Goal: Task Accomplishment & Management: Manage account settings

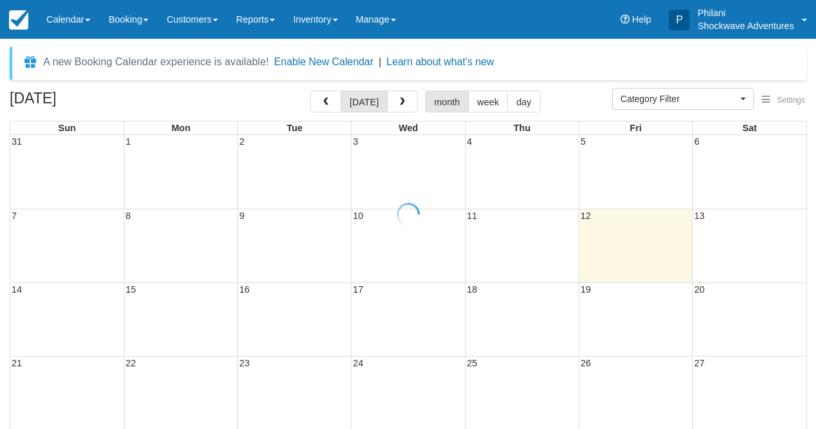
select select
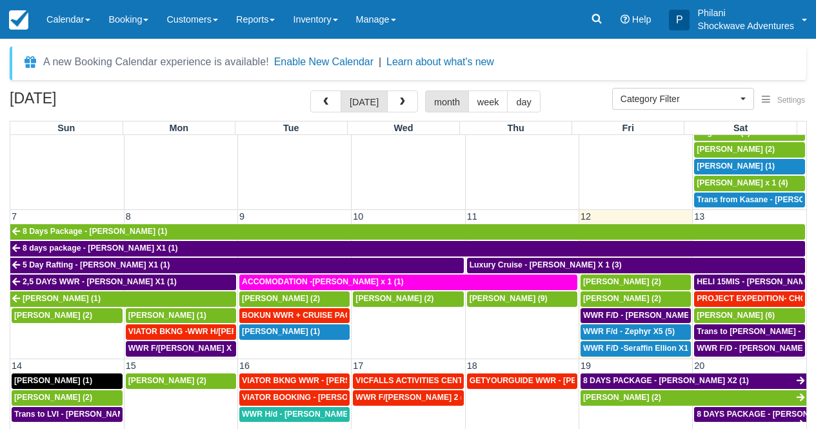
scroll to position [221, 0]
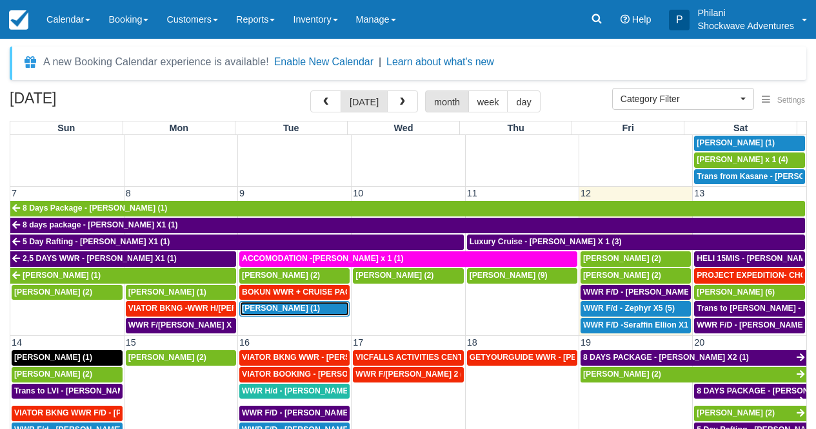
drag, startPoint x: 318, startPoint y: 309, endPoint x: 325, endPoint y: 307, distance: 7.6
click at [318, 309] on div "LUKE SOUTH (1)" at bounding box center [294, 308] width 105 height 10
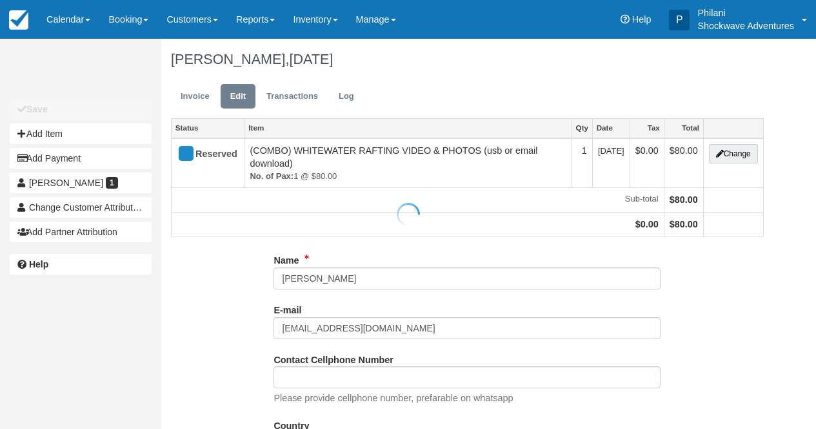
click at [312, 281] on div at bounding box center [408, 214] width 816 height 429
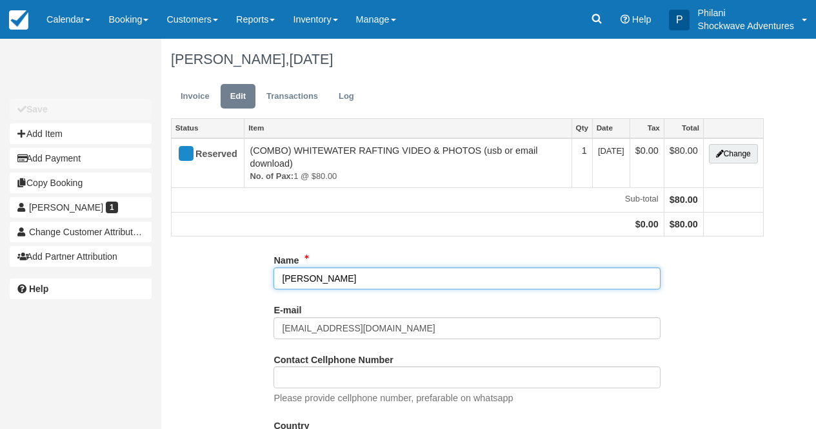
click at [307, 279] on input "[PERSON_NAME]" at bounding box center [467, 278] width 387 height 22
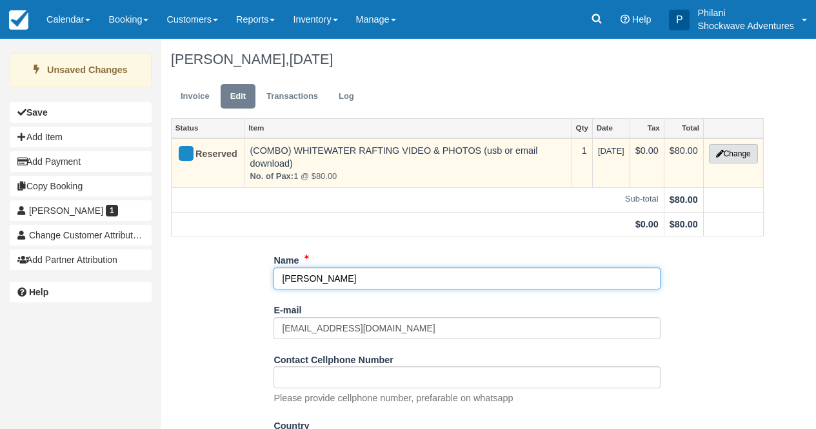
type input "JANET SOUTH"
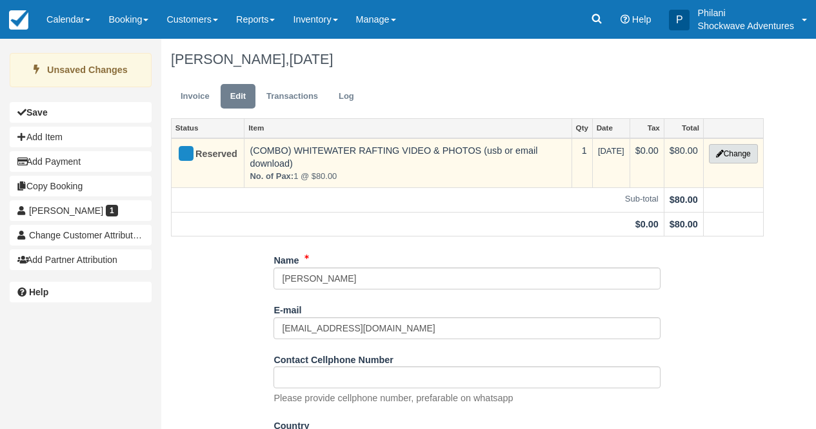
click at [741, 152] on button "Change" at bounding box center [733, 153] width 49 height 19
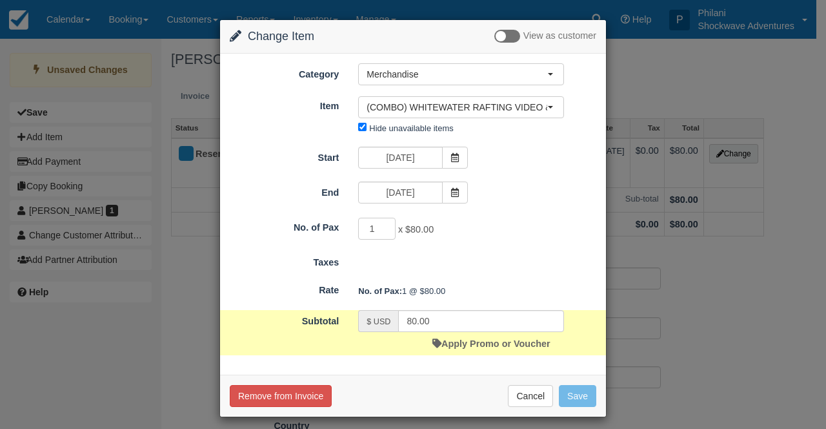
click at [705, 316] on div "Change Item Add Item View as customer Category Merchandise Whitewater Rafting (…" at bounding box center [413, 214] width 826 height 429
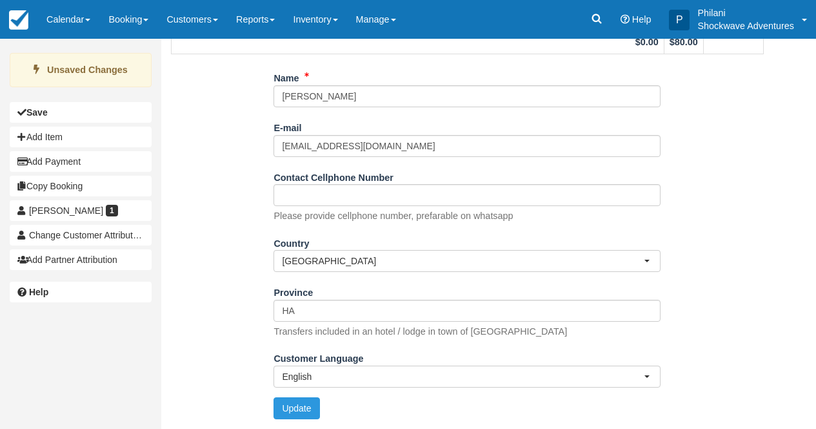
scroll to position [188, 0]
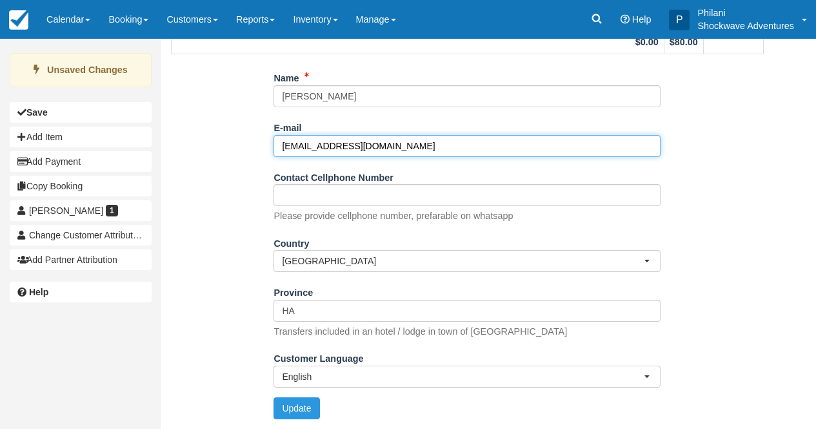
click at [394, 141] on input "lukesouth18@yahoo.com" at bounding box center [467, 146] width 387 height 22
type input "l"
paste input "janmac25@yahoo.com."
type input "janmac25@yahoo.com."
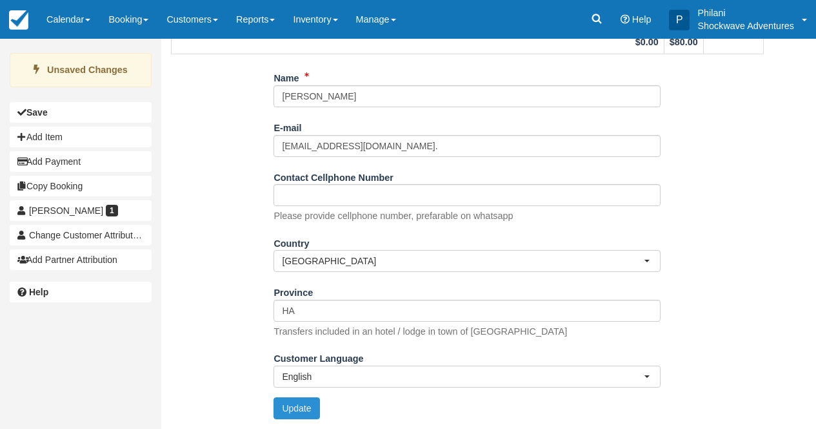
click at [303, 401] on button "Update" at bounding box center [297, 408] width 46 height 22
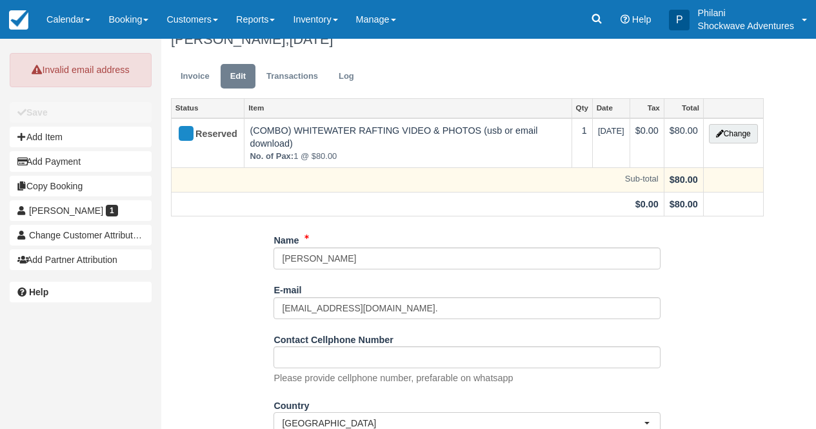
scroll to position [0, 0]
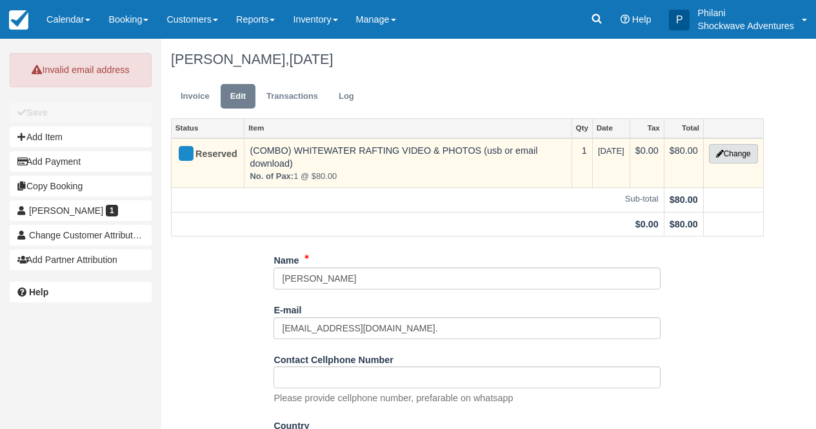
click at [741, 157] on button "Change" at bounding box center [733, 153] width 49 height 19
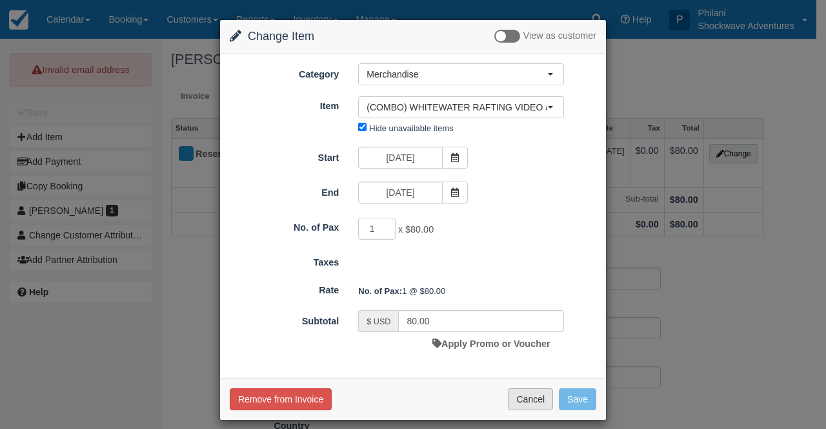
click at [535, 404] on button "Cancel" at bounding box center [530, 399] width 45 height 22
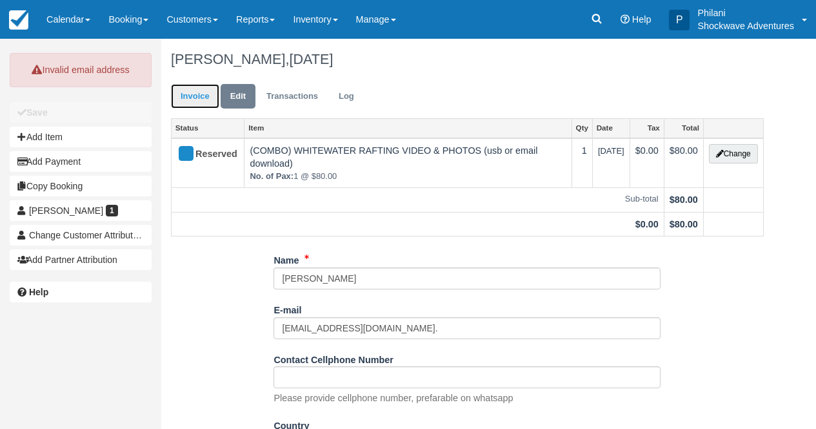
click at [175, 94] on link "Invoice" at bounding box center [195, 96] width 48 height 25
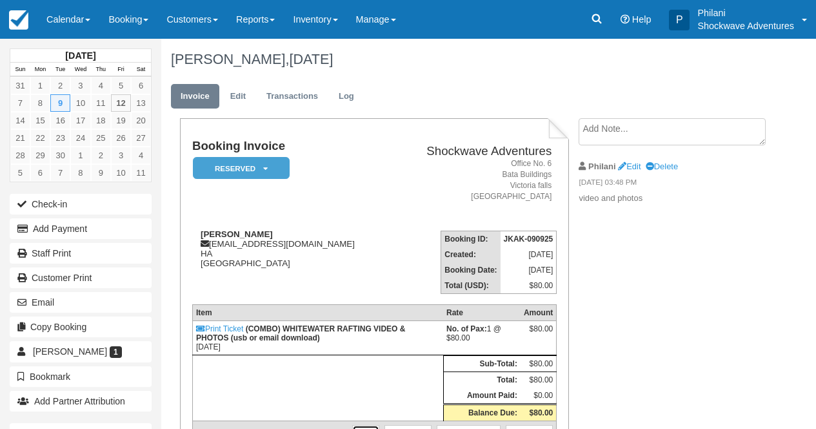
click at [359, 425] on link "Edit" at bounding box center [365, 431] width 27 height 13
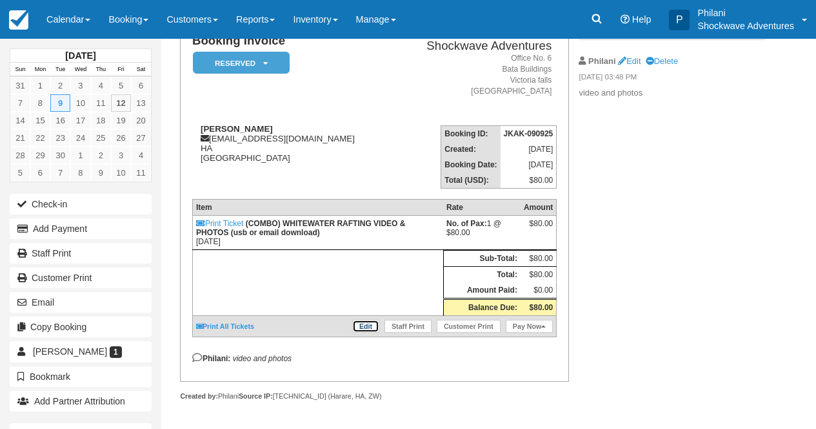
scroll to position [114, 0]
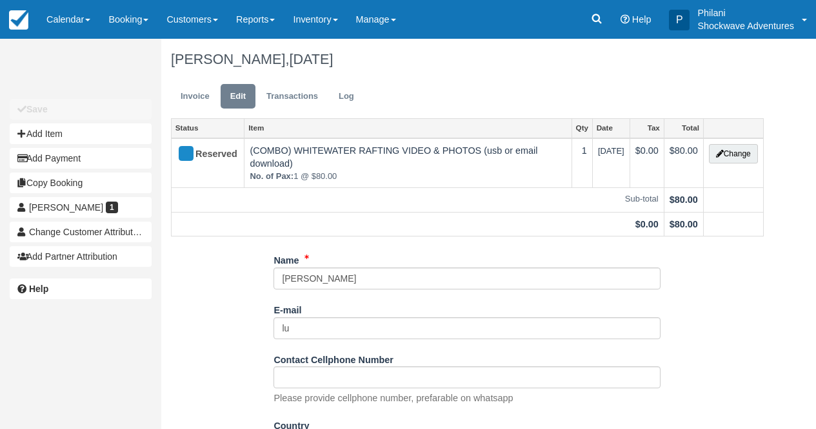
type input "l"
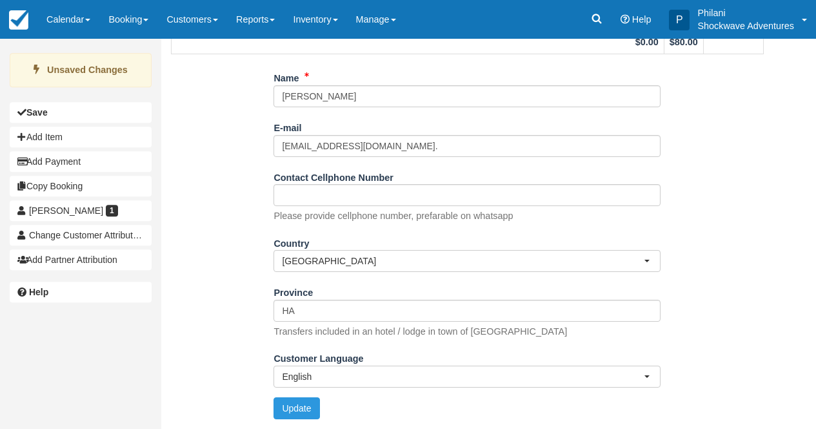
scroll to position [188, 0]
click at [299, 411] on button "Update" at bounding box center [297, 408] width 46 height 22
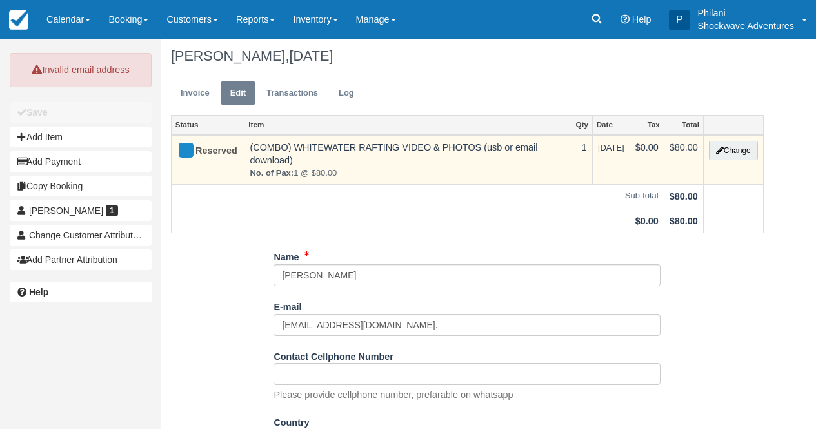
scroll to position [0, 0]
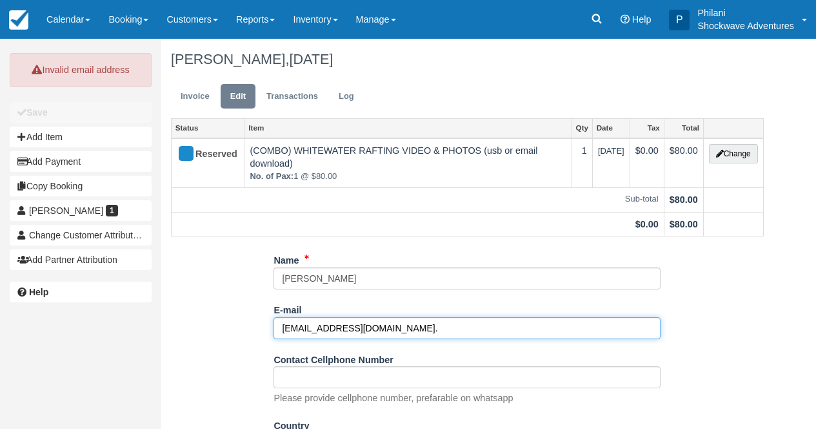
click at [385, 333] on input "[EMAIL_ADDRESS][DOMAIN_NAME]." at bounding box center [467, 328] width 387 height 22
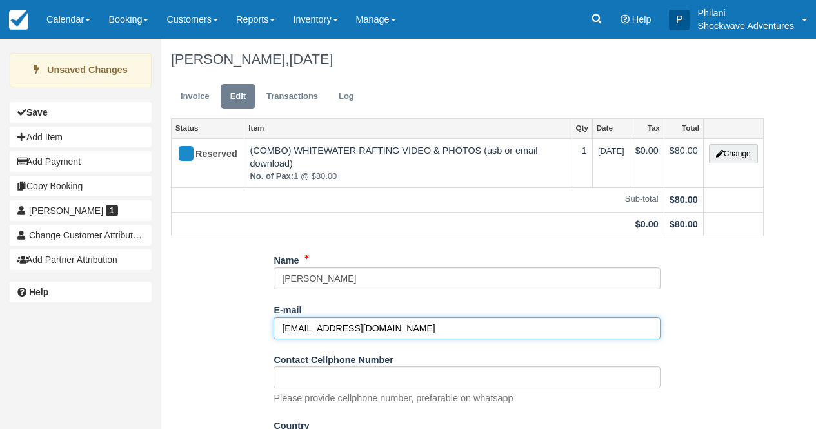
scroll to position [188, 0]
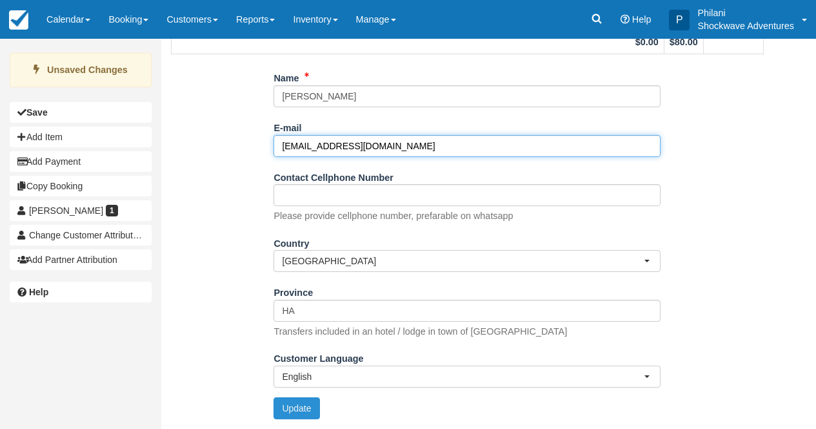
type input "janmac25@yahoo.com"
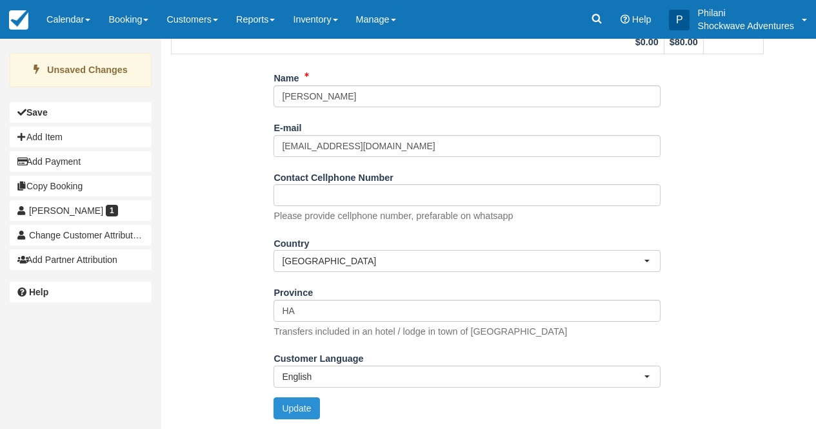
click at [292, 415] on button "Update" at bounding box center [297, 408] width 46 height 22
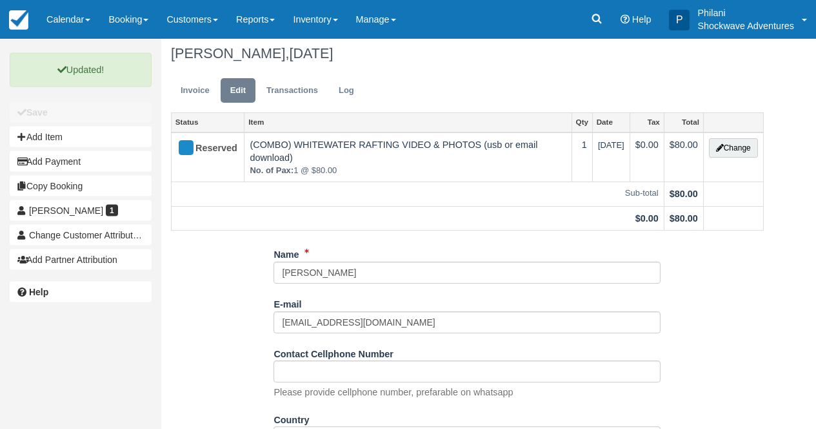
scroll to position [0, 0]
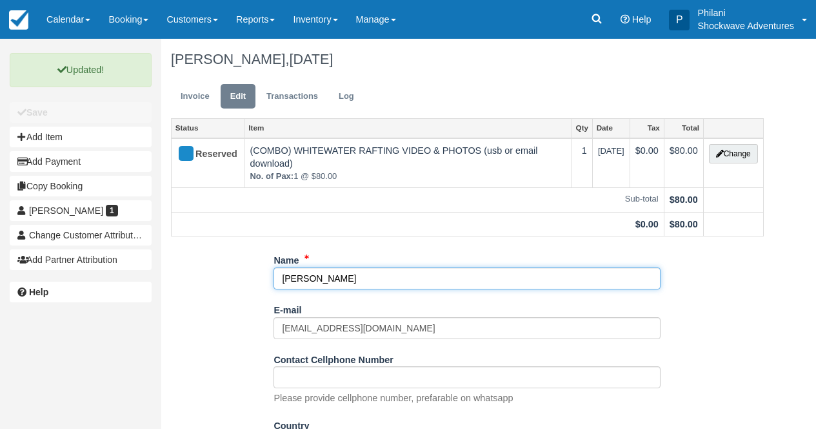
click at [375, 281] on input "LUKE SOUTH" at bounding box center [467, 278] width 387 height 22
type input "L"
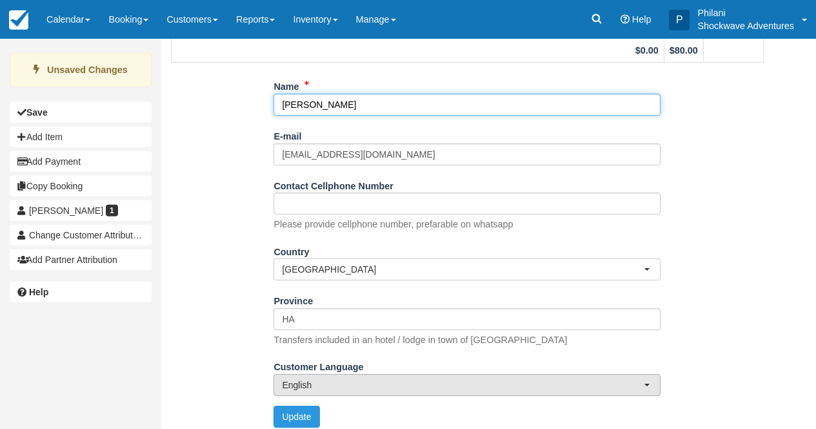
scroll to position [176, 0]
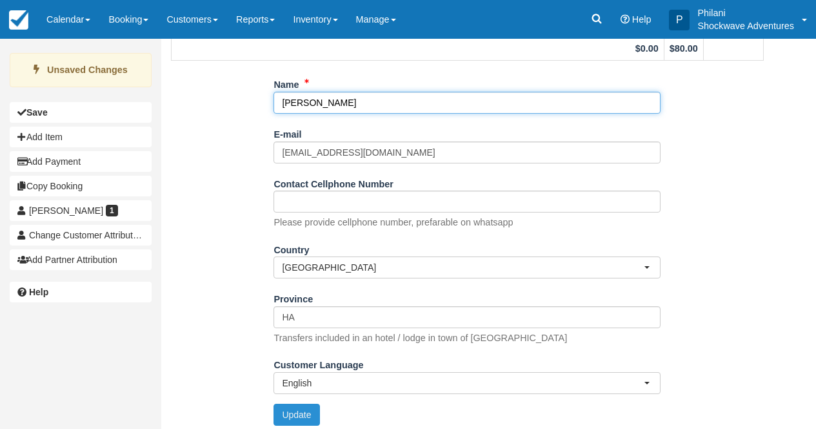
type input "Janet South"
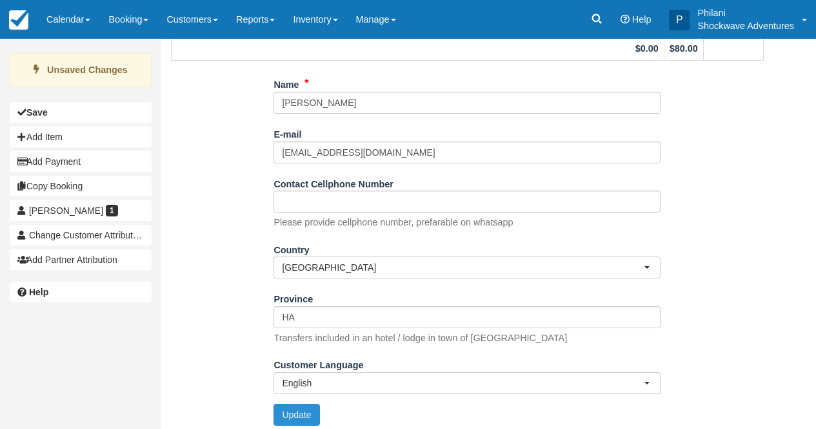
click at [316, 425] on button "Update" at bounding box center [297, 414] width 46 height 22
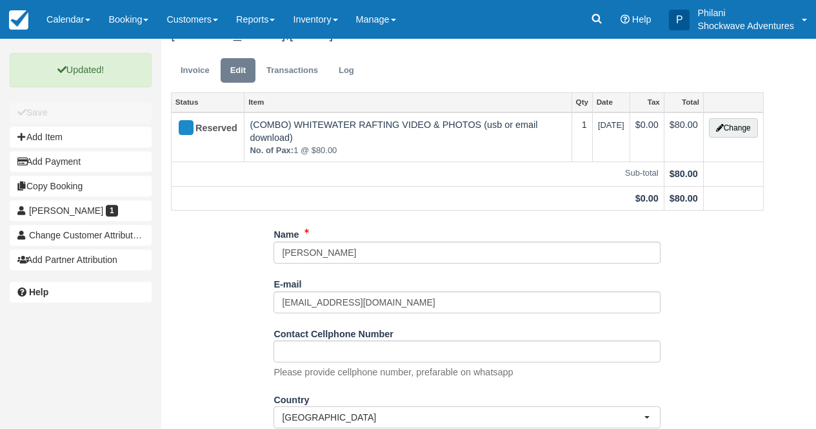
scroll to position [0, 0]
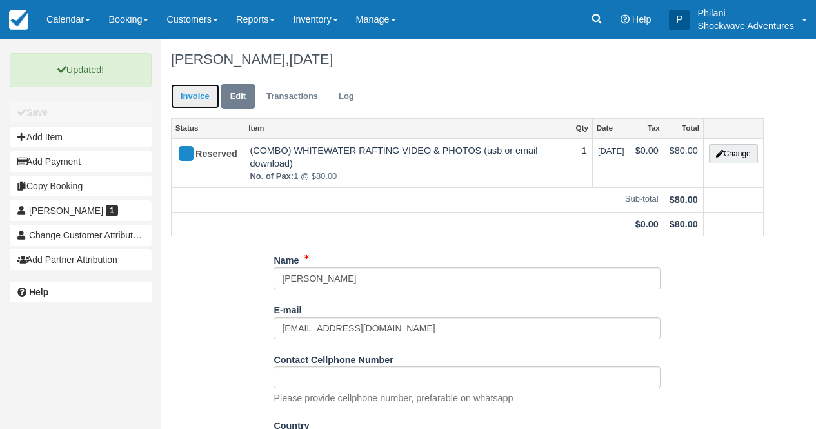
click at [188, 96] on link "Invoice" at bounding box center [195, 96] width 48 height 25
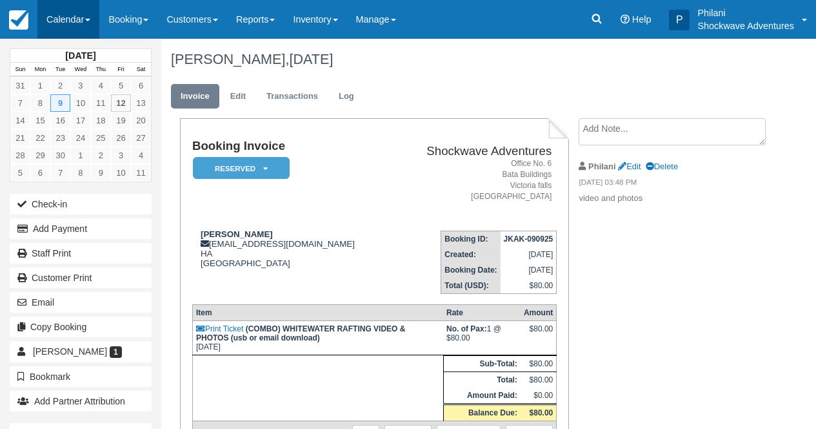
click at [69, 15] on link "Calendar" at bounding box center [68, 19] width 62 height 39
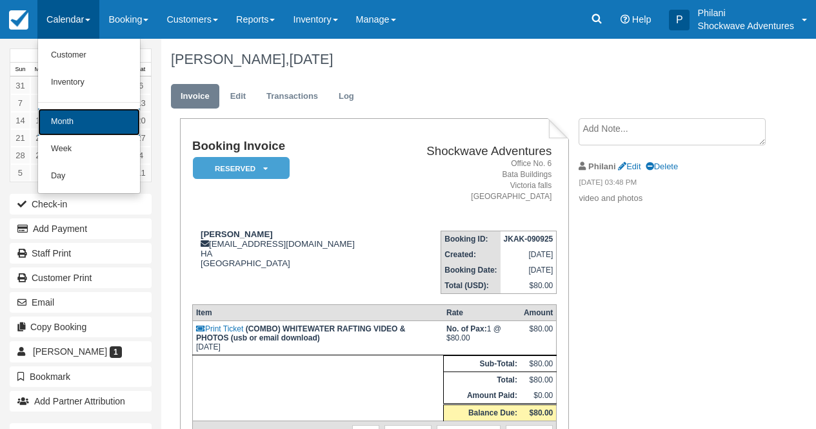
click at [103, 123] on link "Month" at bounding box center [89, 121] width 102 height 27
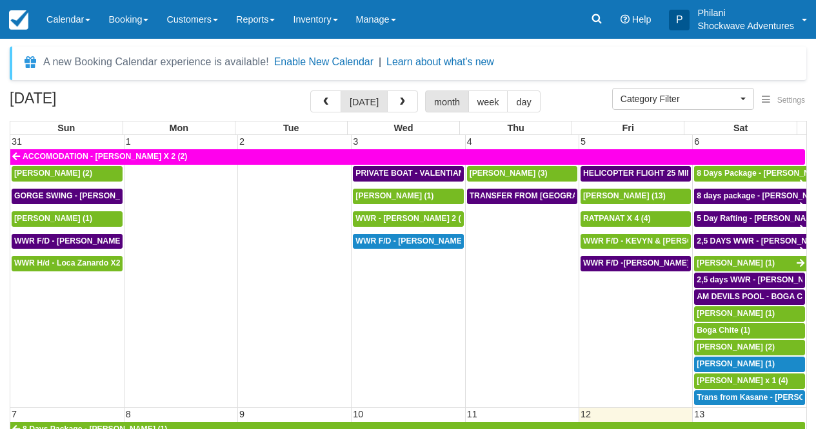
select select
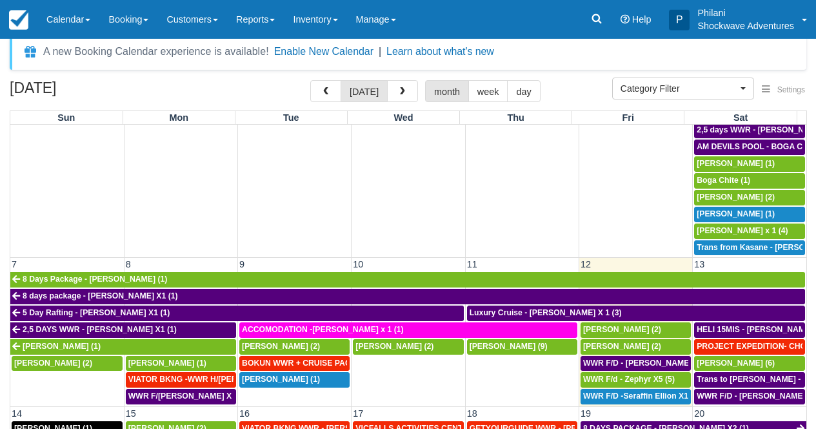
scroll to position [186, 0]
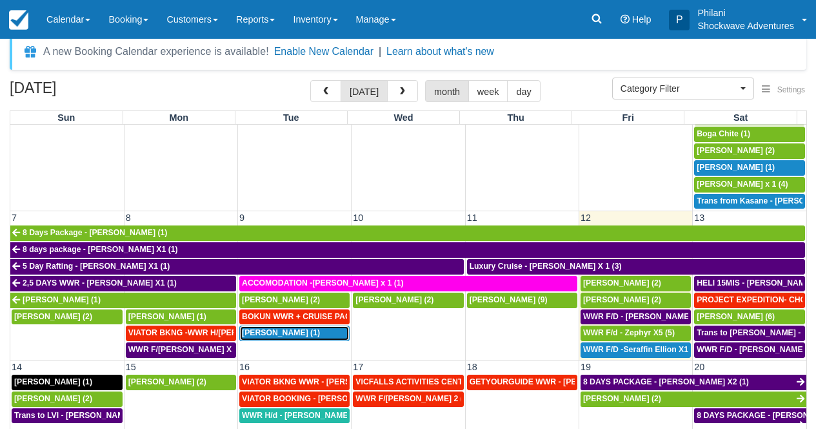
click at [313, 336] on div "Janet South (1)" at bounding box center [294, 333] width 105 height 10
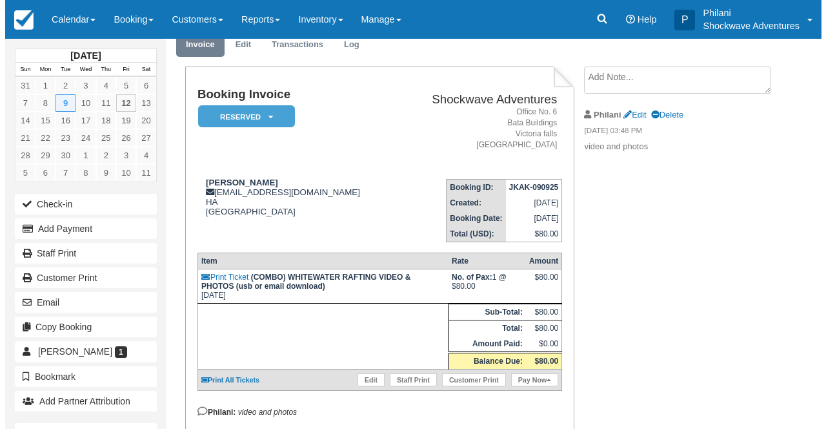
scroll to position [41, 0]
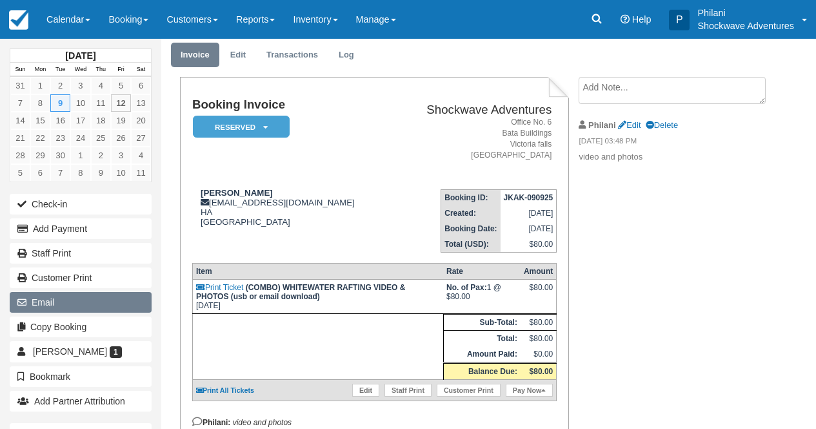
click at [114, 294] on button "Email" at bounding box center [81, 302] width 142 height 21
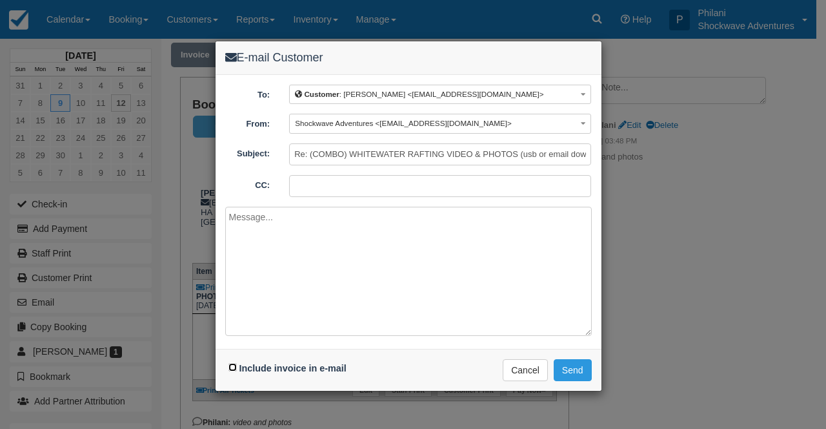
click at [232, 363] on input "Include invoice in e-mail" at bounding box center [232, 367] width 8 height 8
checkbox input "true"
click at [385, 278] on textarea at bounding box center [408, 271] width 367 height 129
click at [570, 365] on button "Send" at bounding box center [573, 370] width 38 height 22
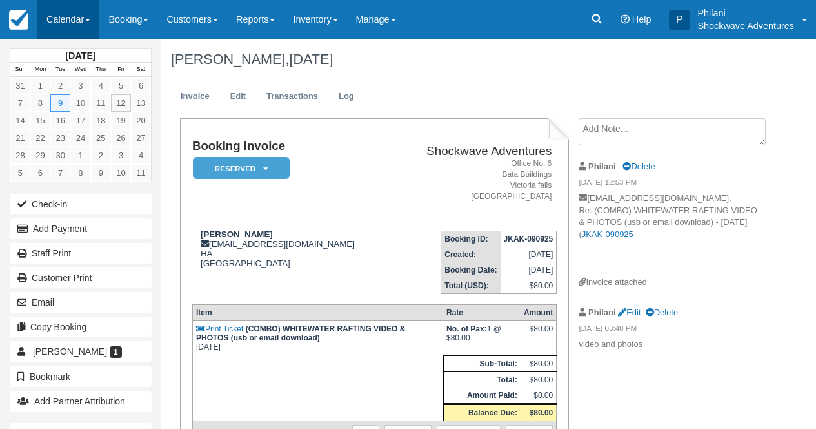
click at [94, 14] on link "Calendar" at bounding box center [68, 19] width 62 height 39
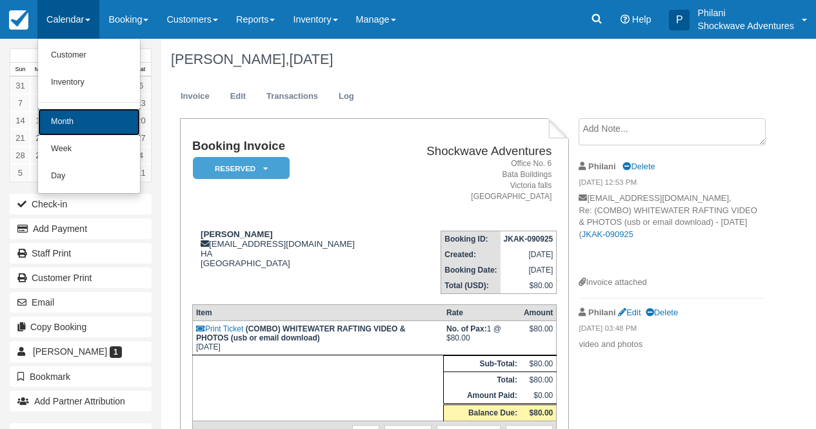
click at [83, 116] on link "Month" at bounding box center [89, 121] width 102 height 27
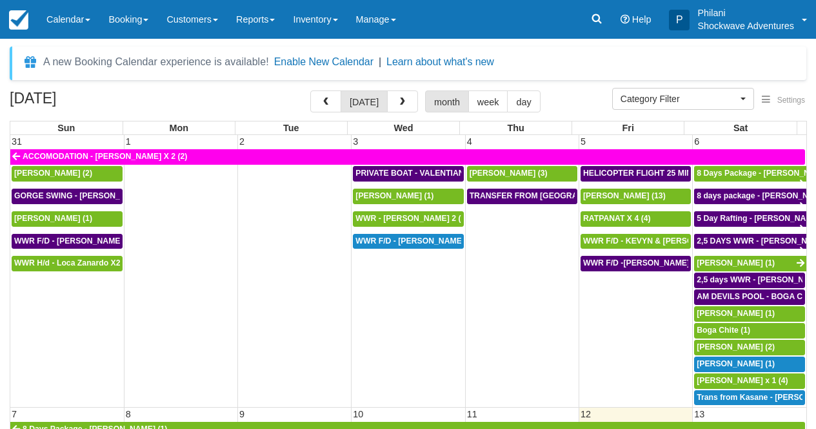
select select
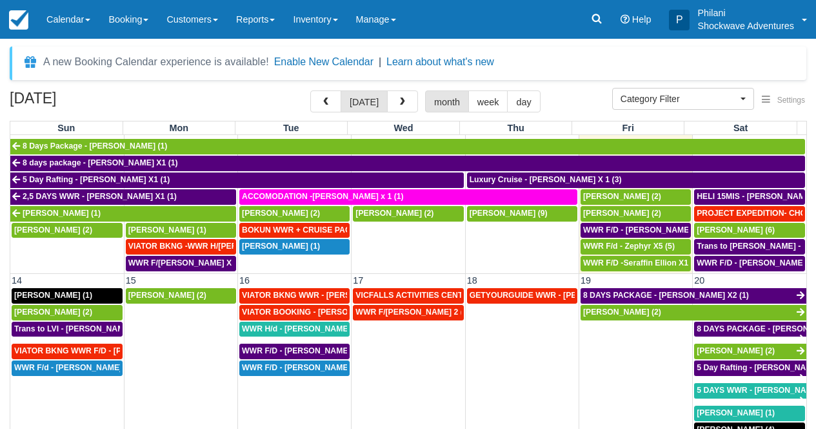
scroll to position [279, 0]
